Goal: Task Accomplishment & Management: Use online tool/utility

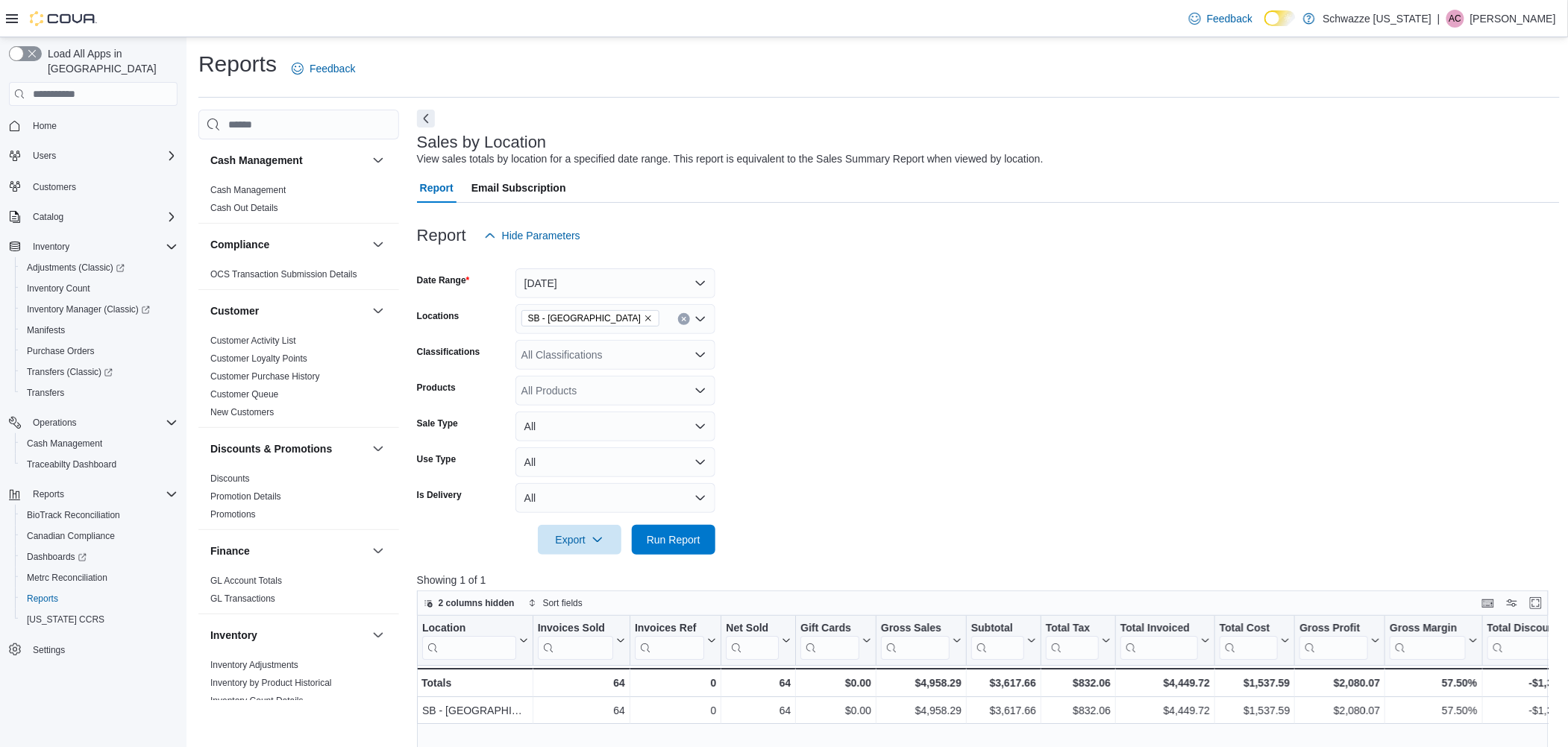
scroll to position [397, 0]
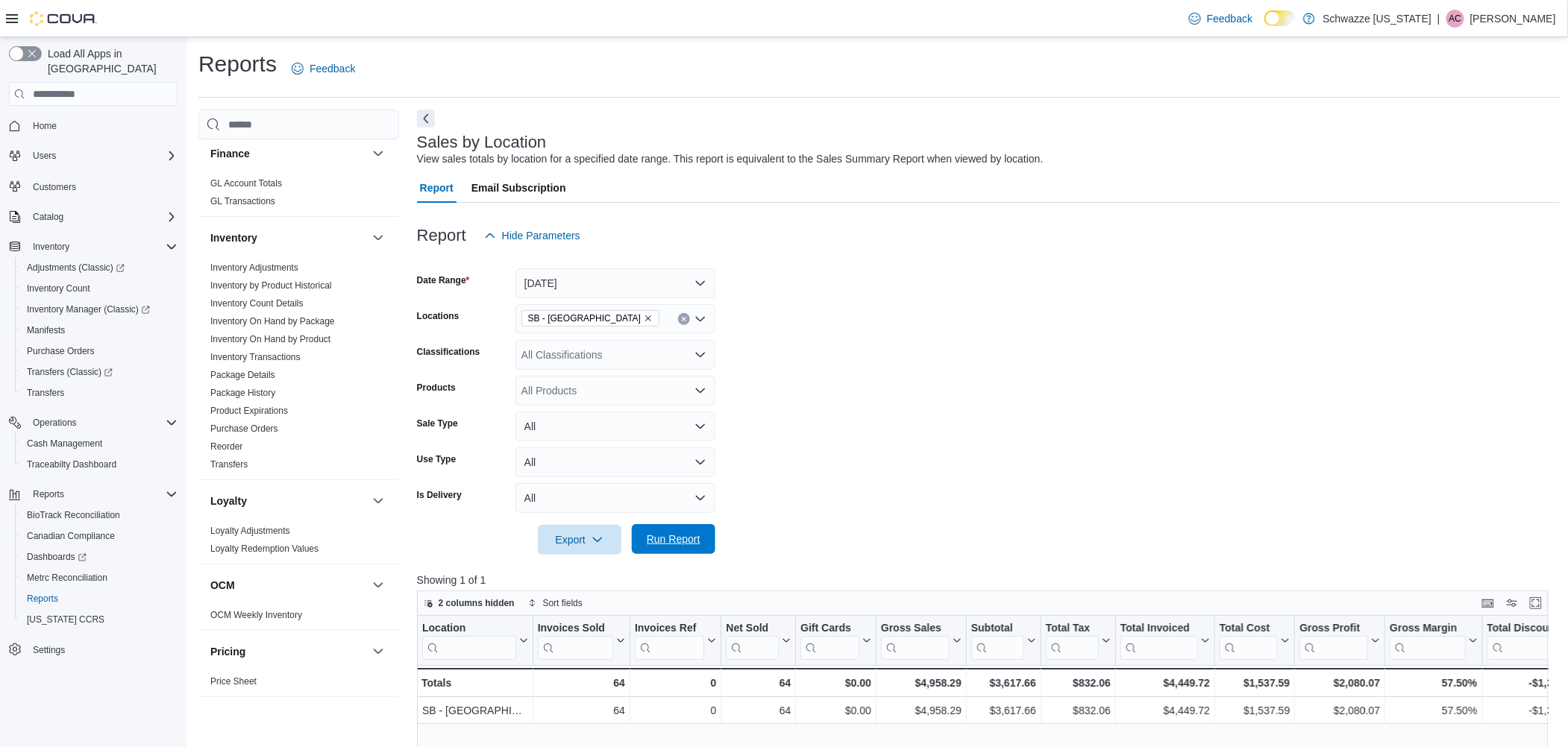
click at [672, 541] on span "Run Report" at bounding box center [673, 538] width 54 height 15
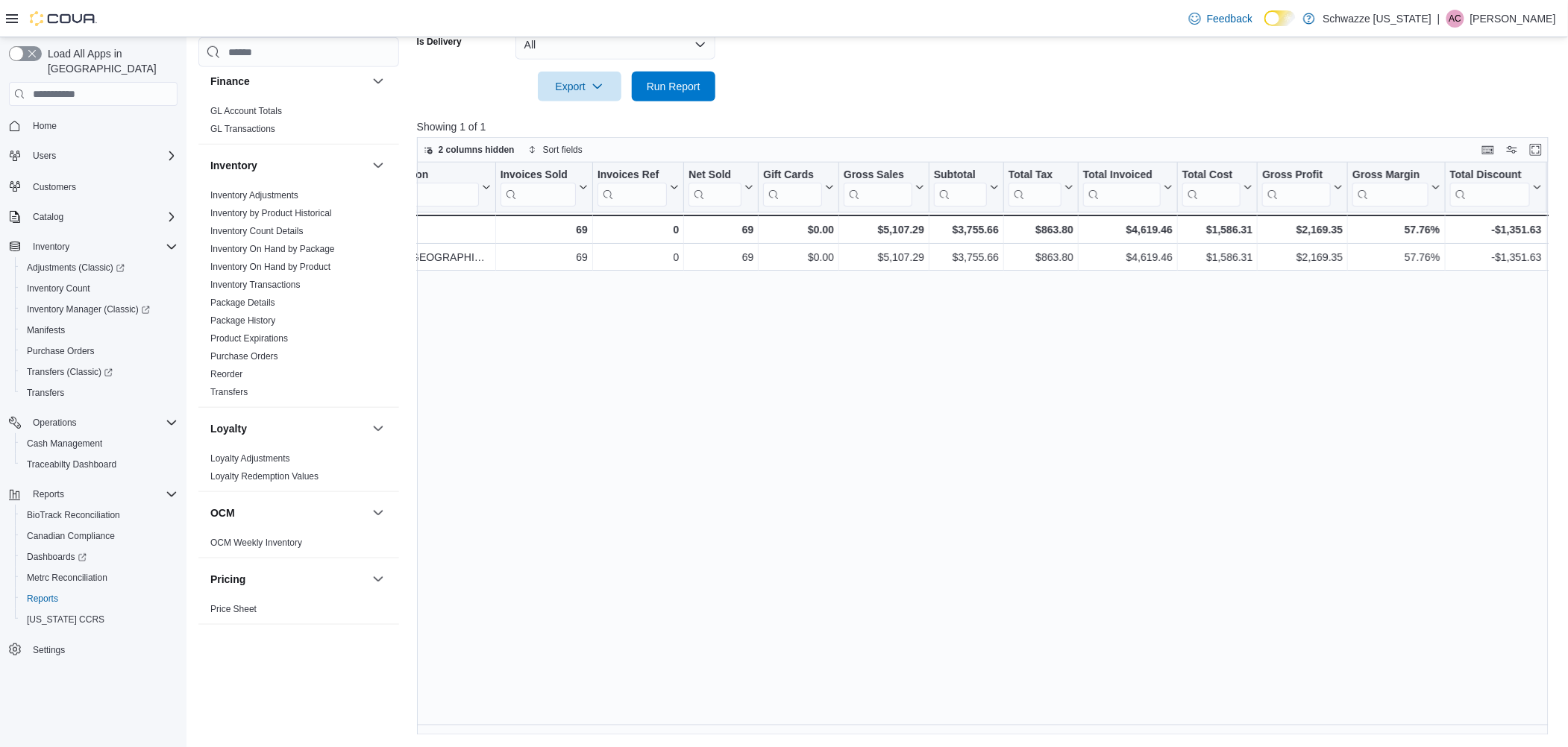
scroll to position [0, 0]
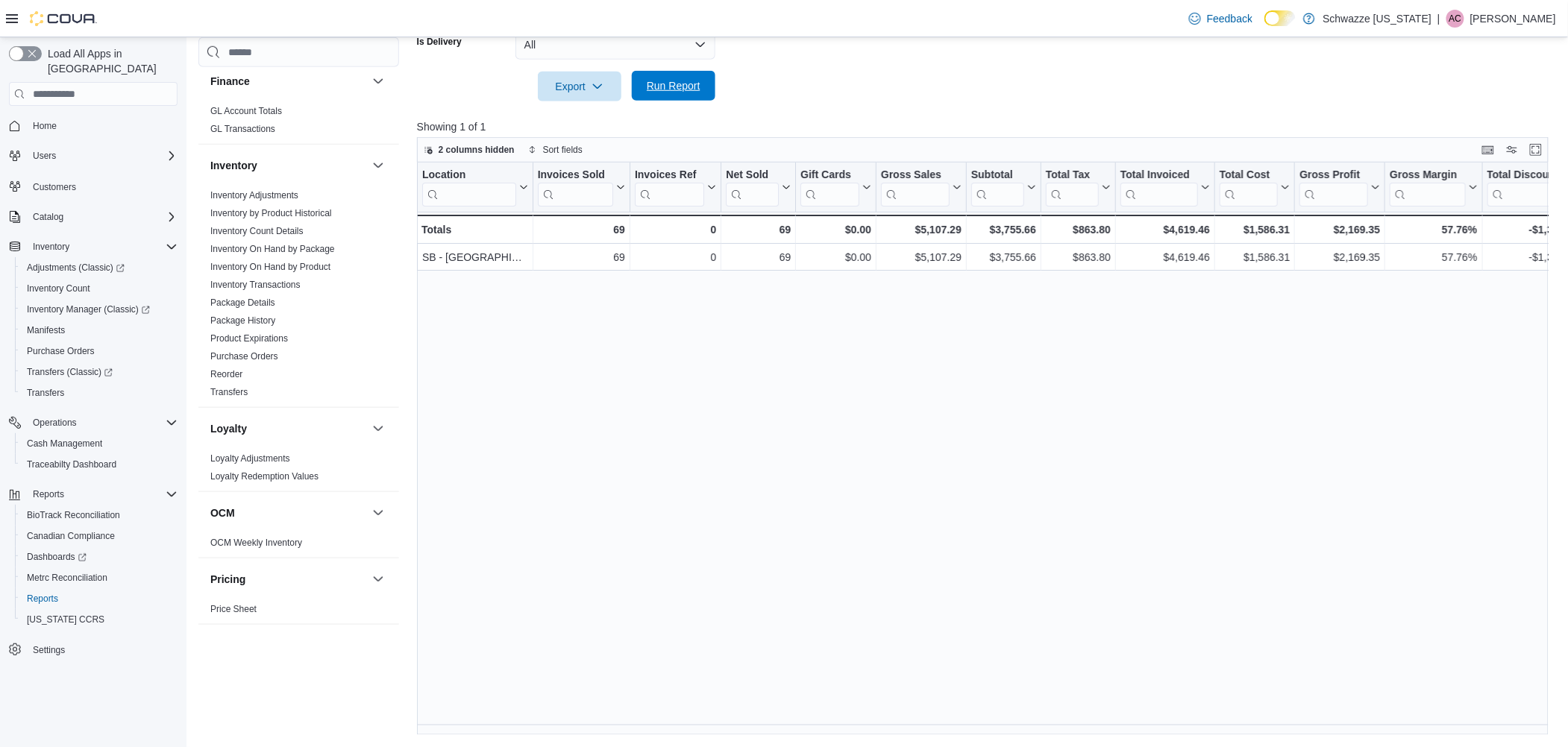
click at [688, 93] on span "Run Report" at bounding box center [673, 85] width 65 height 30
click at [669, 91] on span "Run Report" at bounding box center [673, 85] width 54 height 15
click at [657, 87] on span "Run Report" at bounding box center [673, 85] width 54 height 15
click at [678, 84] on span "Run Report" at bounding box center [673, 85] width 54 height 15
drag, startPoint x: 833, startPoint y: 725, endPoint x: 855, endPoint y: 719, distance: 22.8
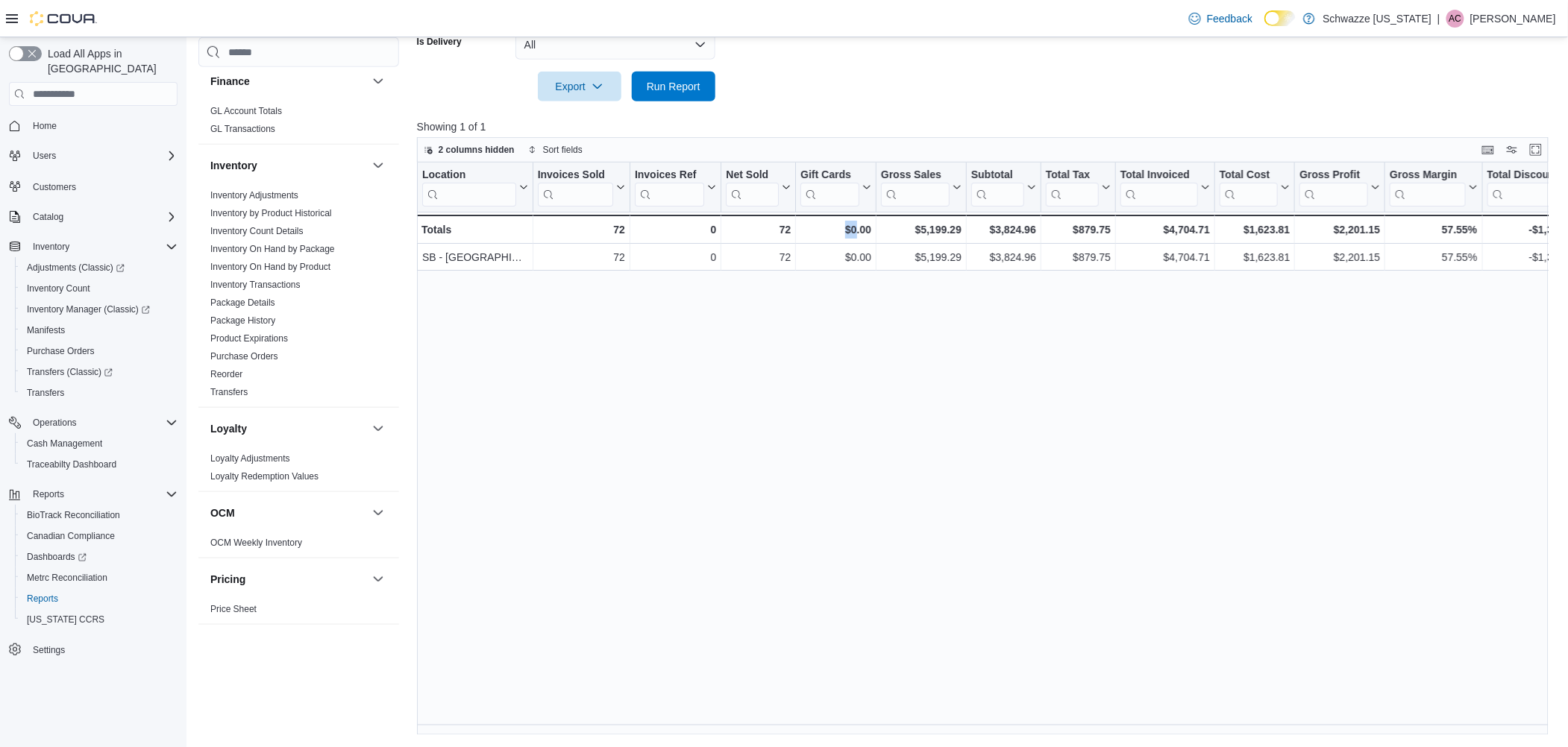
click at [855, 719] on div "Location Click to view column header actions Invoices Sold Click to view column…" at bounding box center [988, 448] width 1143 height 572
drag, startPoint x: 855, startPoint y: 719, endPoint x: 758, endPoint y: 592, distance: 159.8
click at [758, 592] on div "Location Click to view column header actions Invoices Sold Click to view column…" at bounding box center [988, 448] width 1143 height 572
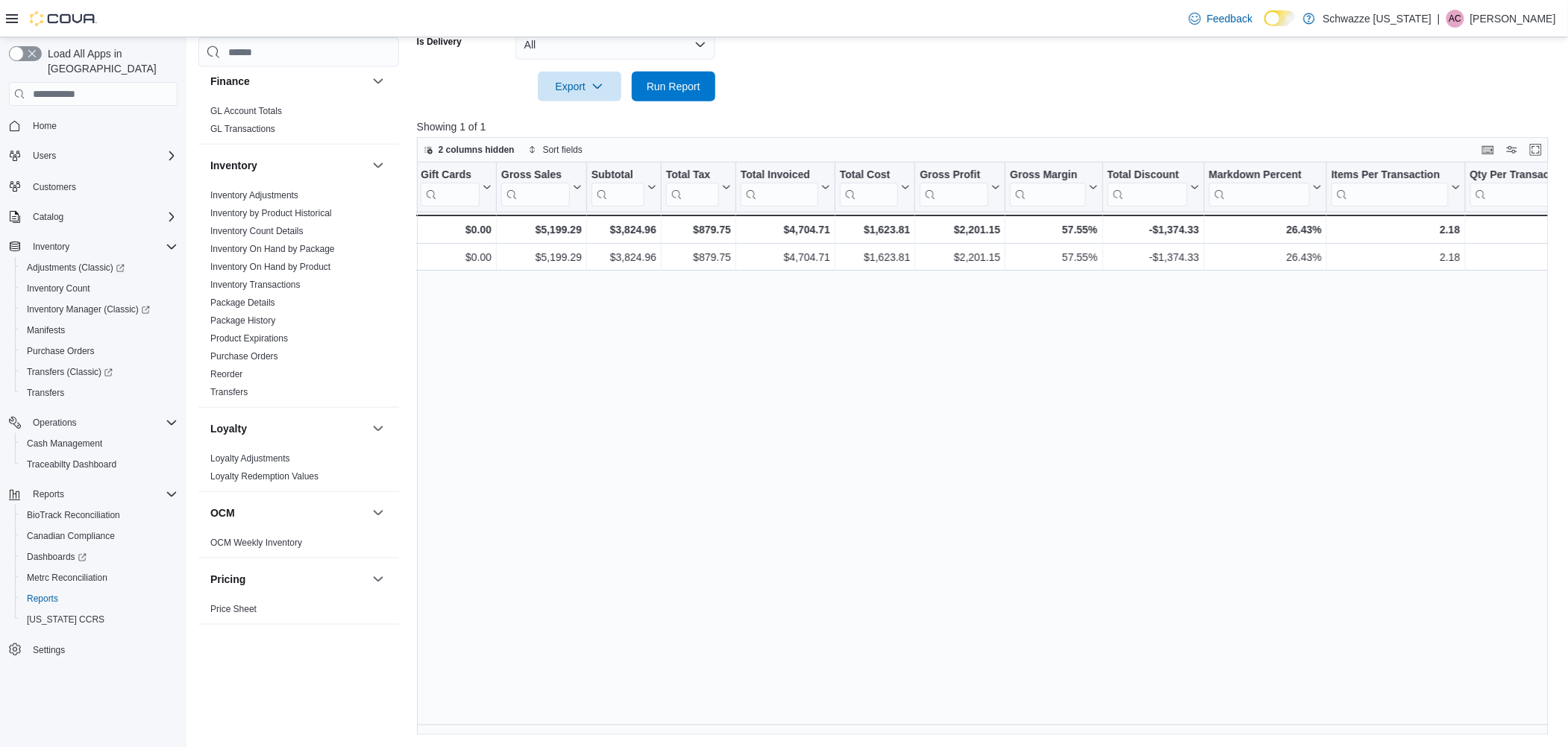
scroll to position [0, 322]
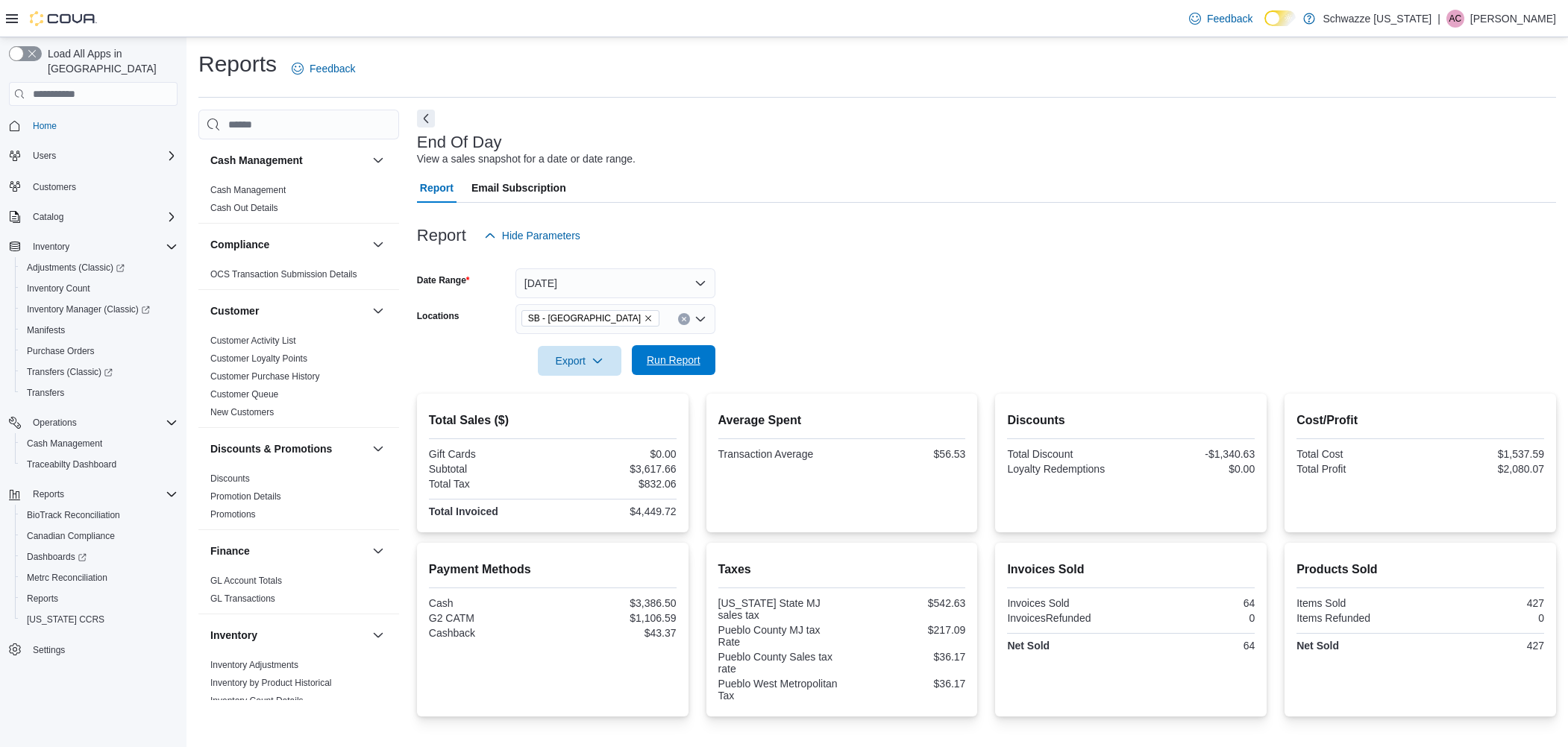
scroll to position [186, 0]
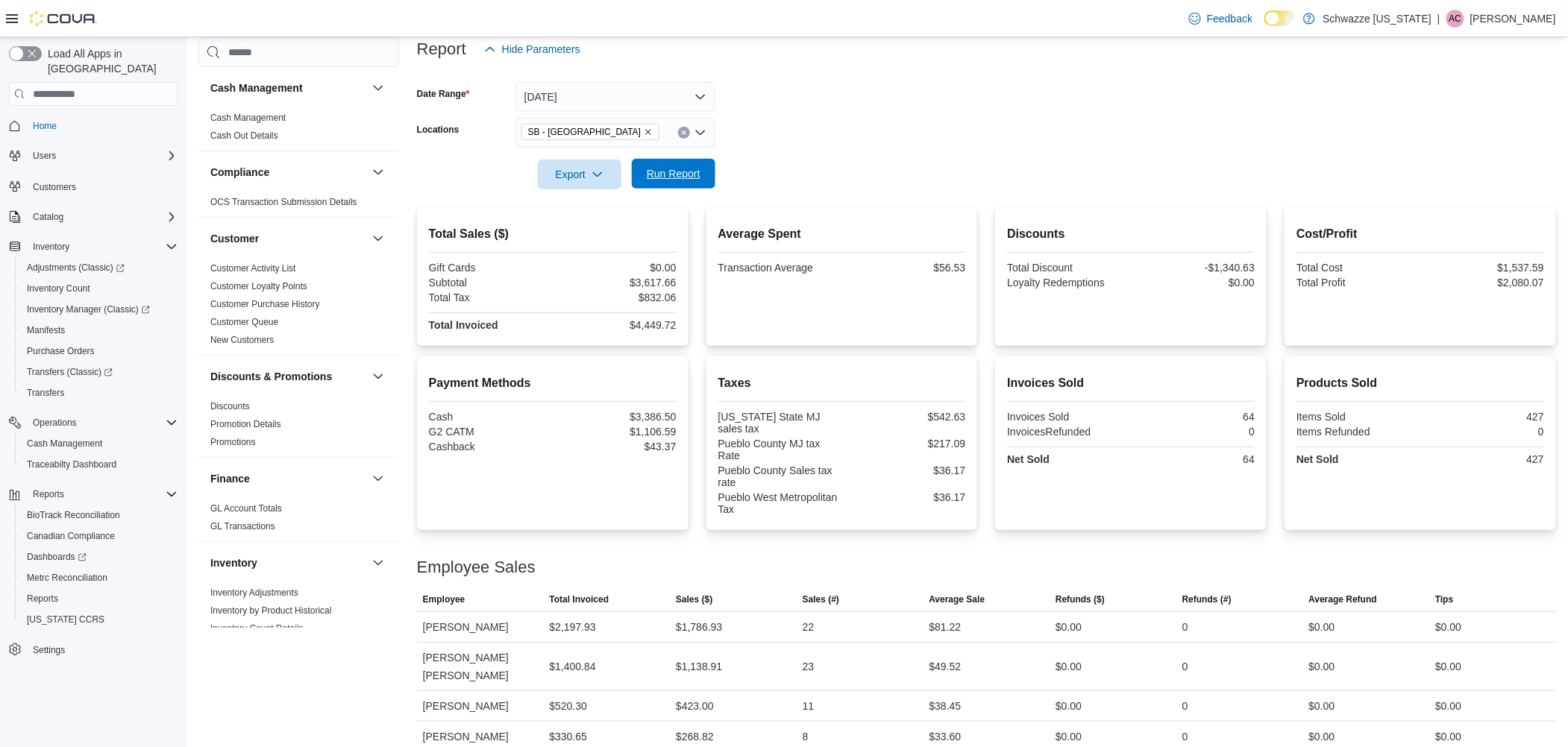
click at [693, 174] on span "Run Report" at bounding box center [673, 173] width 54 height 15
click at [667, 169] on span "Run Report" at bounding box center [673, 173] width 54 height 15
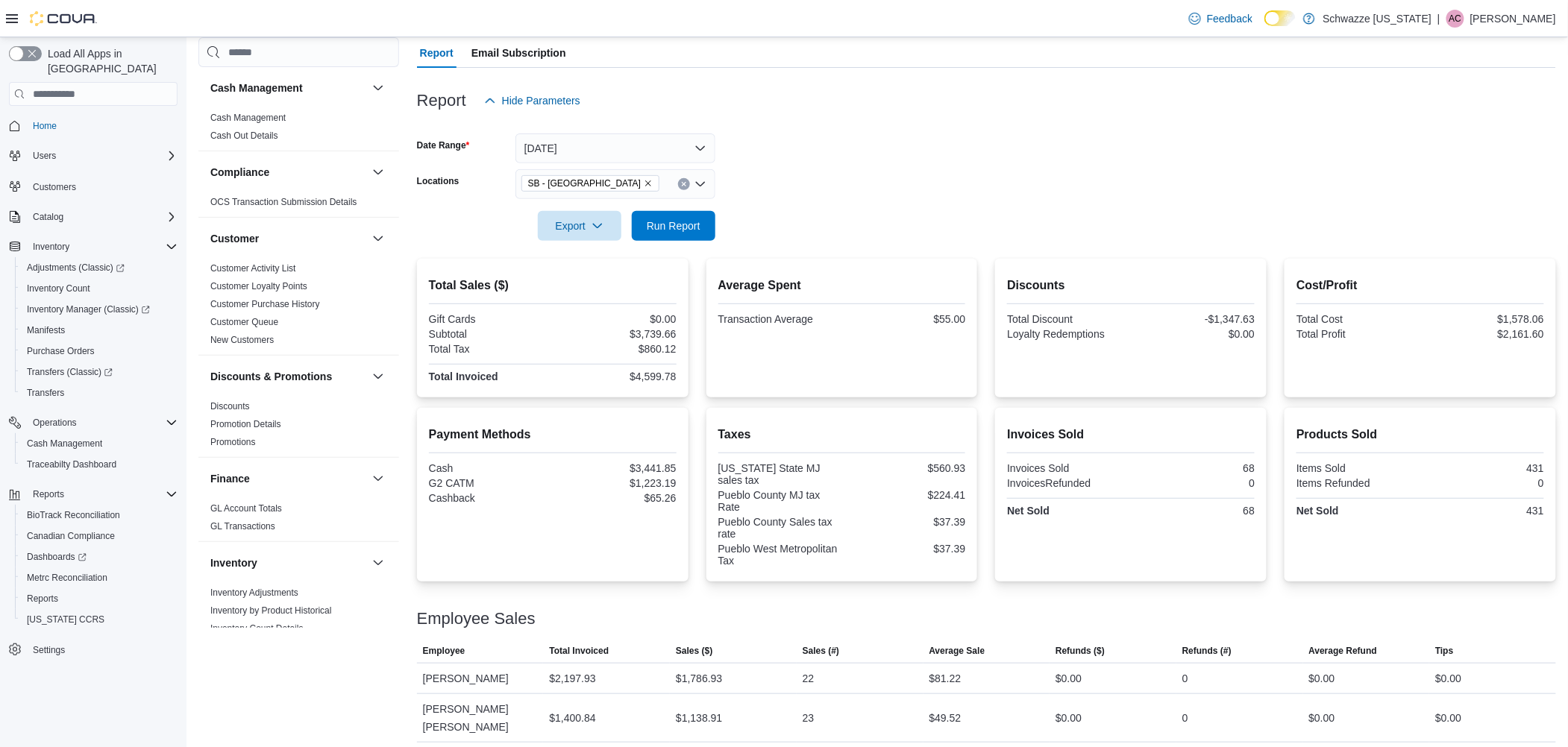
scroll to position [87, 0]
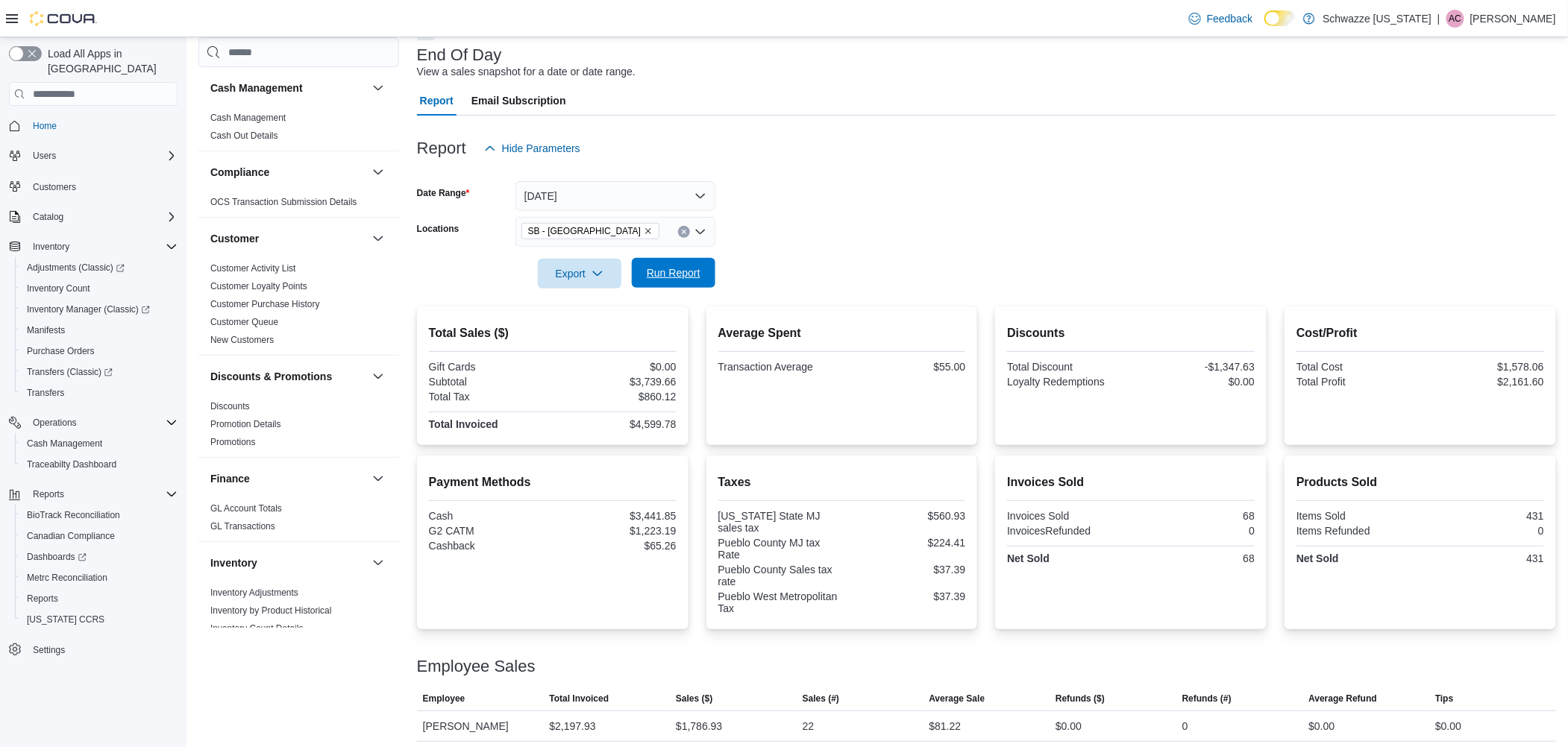
click at [693, 276] on span "Run Report" at bounding box center [673, 273] width 54 height 15
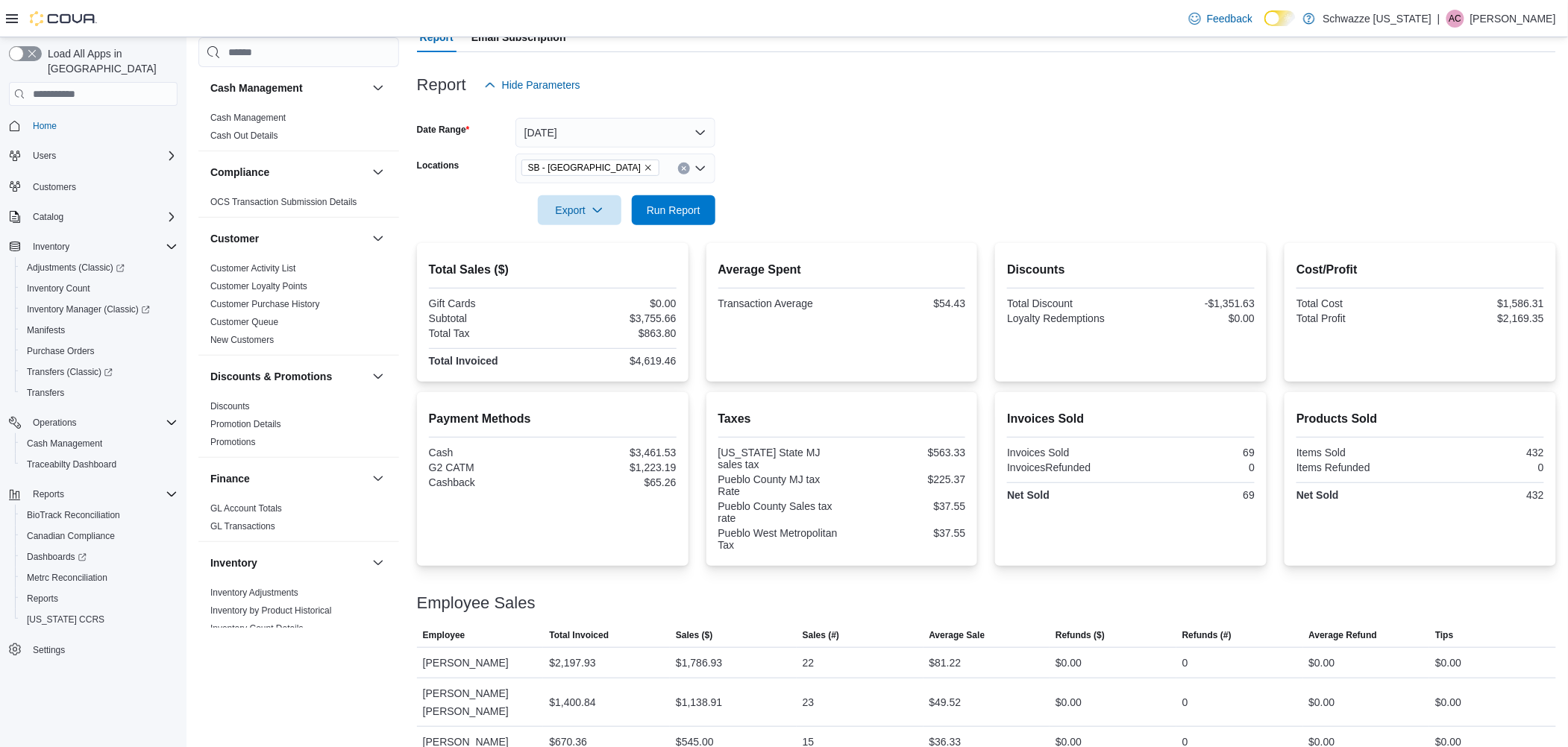
scroll to position [186, 0]
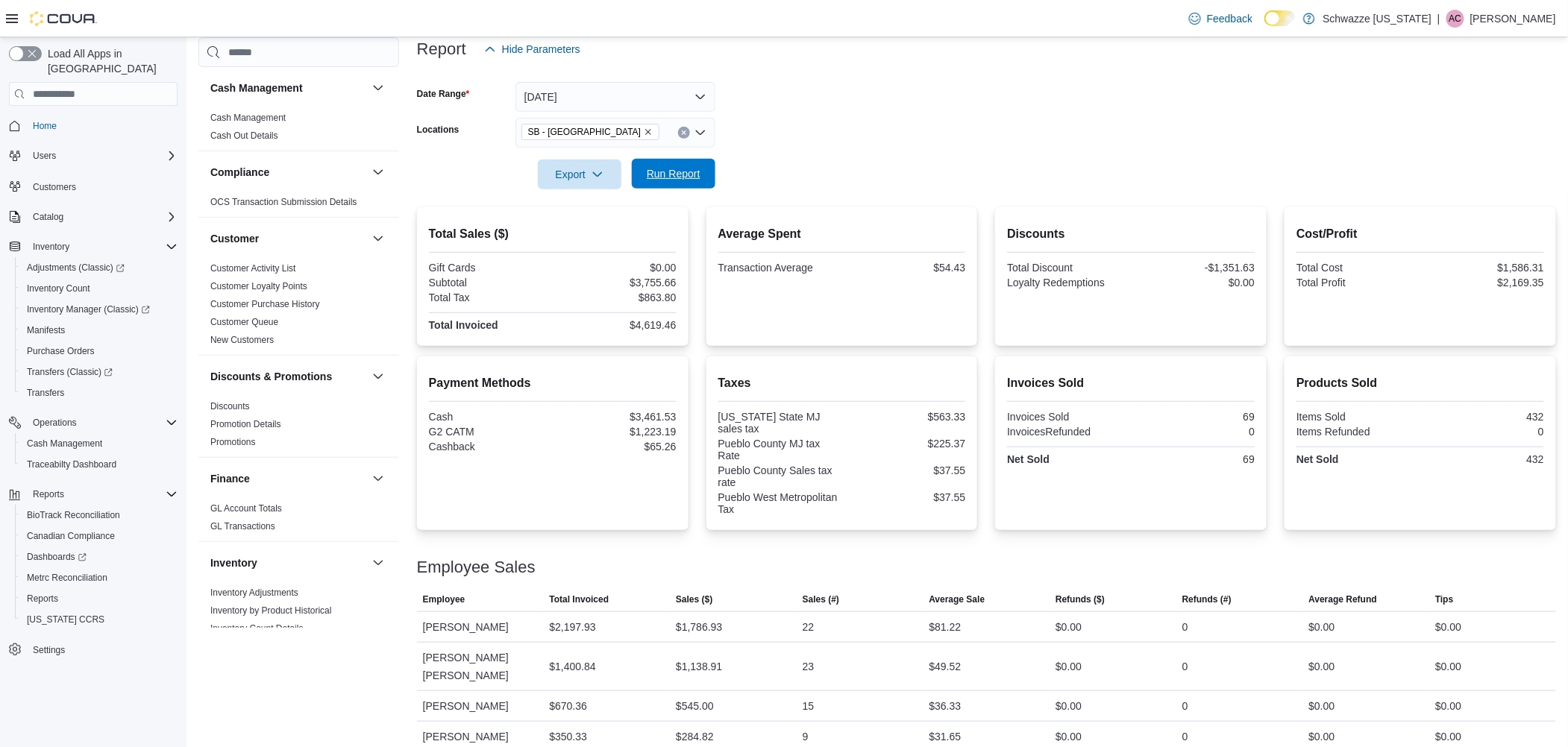
click at [664, 176] on span "Run Report" at bounding box center [673, 173] width 54 height 15
click at [669, 176] on span "Run Report" at bounding box center [673, 173] width 54 height 15
click at [695, 171] on span "Run Report" at bounding box center [673, 173] width 54 height 15
click at [690, 166] on span "Run Report" at bounding box center [673, 173] width 65 height 30
click at [658, 177] on span "Run Report" at bounding box center [673, 173] width 54 height 15
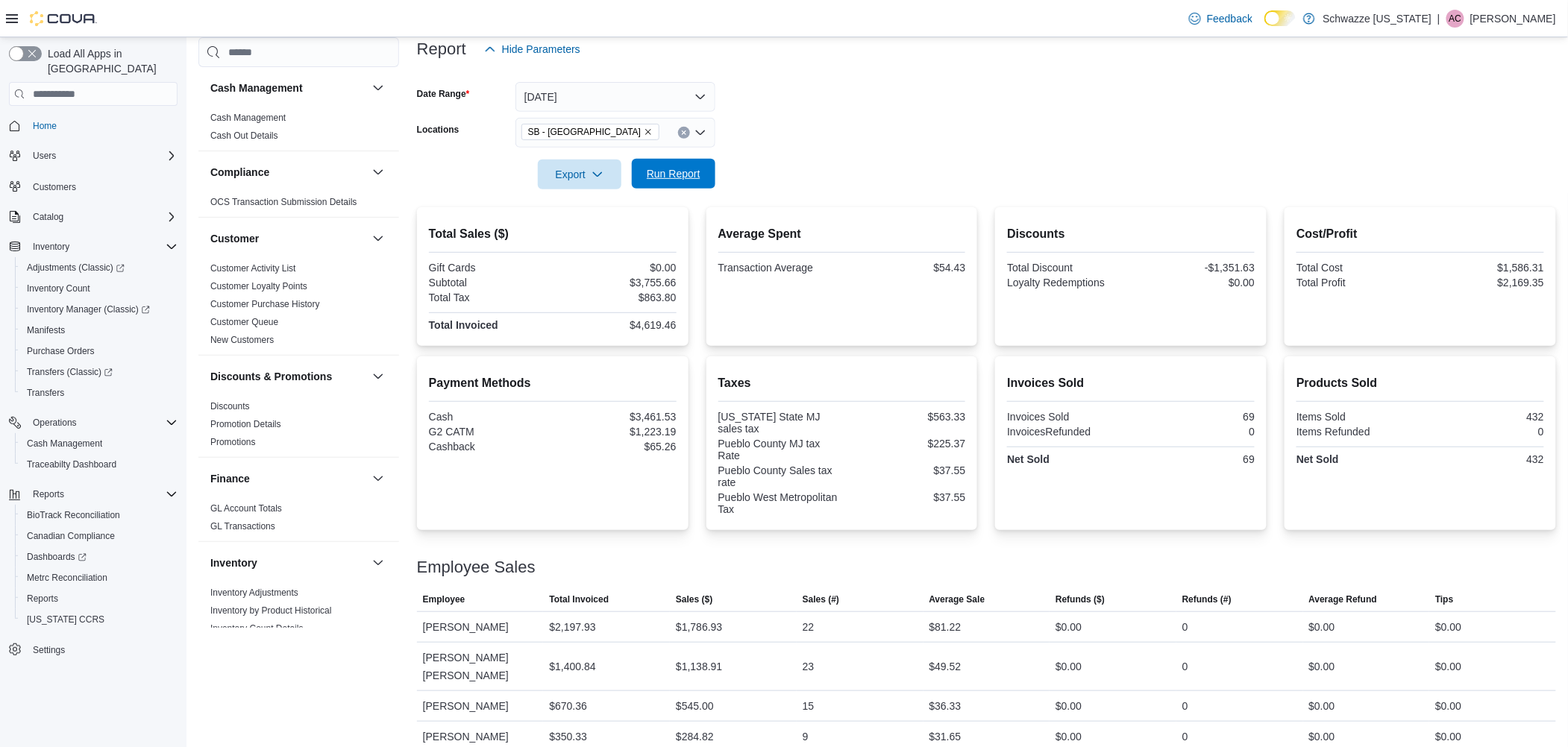
click at [677, 164] on span "Run Report" at bounding box center [673, 173] width 65 height 30
click at [670, 179] on span "Run Report" at bounding box center [673, 173] width 54 height 15
click at [670, 174] on span "Run Report" at bounding box center [673, 173] width 54 height 15
click at [680, 169] on span "Run Report" at bounding box center [673, 173] width 54 height 15
